Goal: Entertainment & Leisure: Consume media (video, audio)

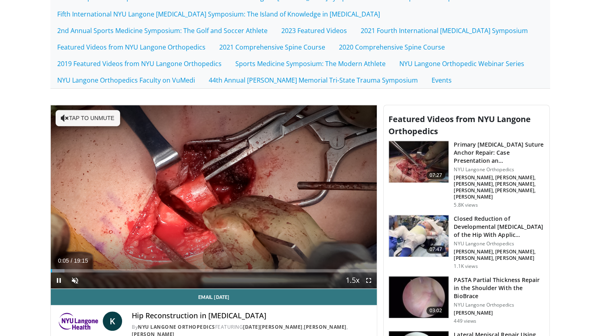
scroll to position [182, 0]
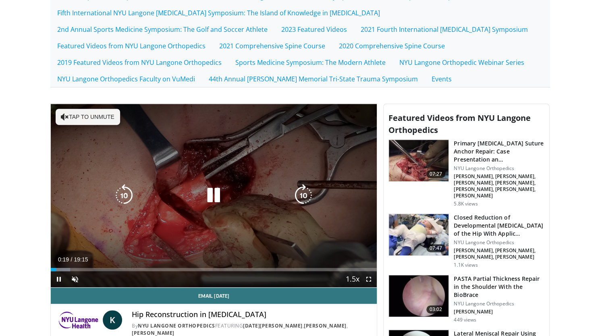
click at [78, 117] on button "Tap to unmute" at bounding box center [88, 117] width 64 height 16
drag, startPoint x: 365, startPoint y: 277, endPoint x: 365, endPoint y: 326, distance: 48.7
click at [365, 277] on span "Video Player" at bounding box center [368, 279] width 16 height 16
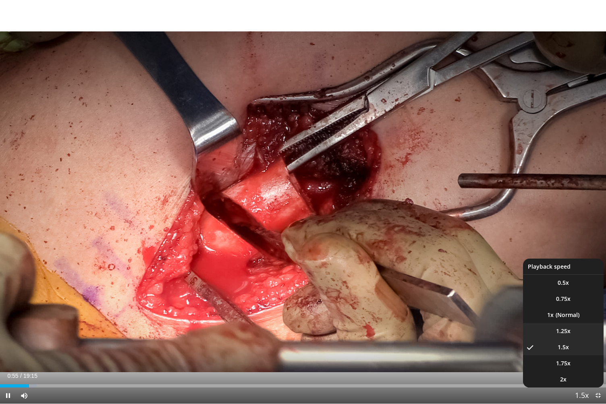
click at [557, 333] on span "1.25x" at bounding box center [563, 331] width 14 height 8
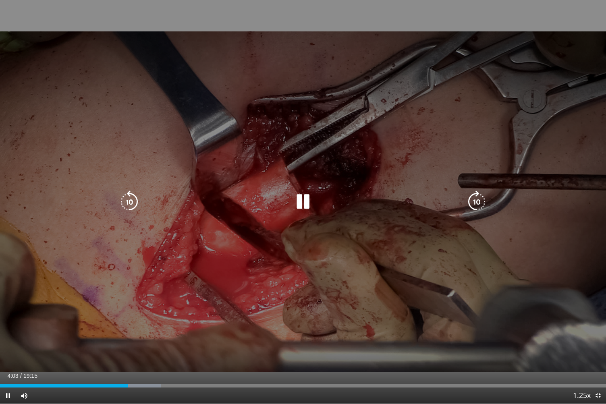
click at [541, 255] on div "10 seconds Tap to unmute" at bounding box center [303, 201] width 606 height 403
drag, startPoint x: 461, startPoint y: 277, endPoint x: 379, endPoint y: 170, distance: 134.7
click at [379, 170] on div "10 seconds Tap to unmute" at bounding box center [303, 201] width 606 height 403
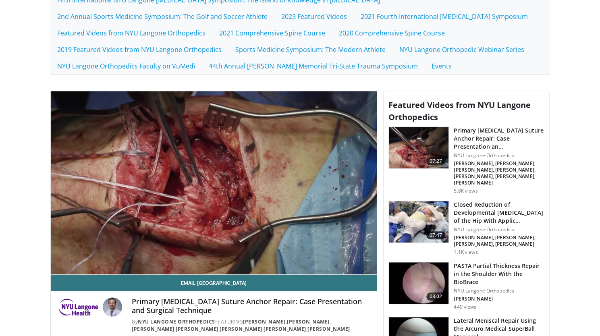
scroll to position [195, 0]
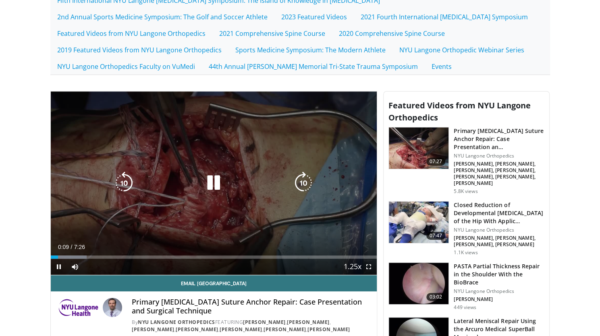
click at [214, 182] on icon "Video Player" at bounding box center [213, 183] width 23 height 23
